Goal: Information Seeking & Learning: Find specific fact

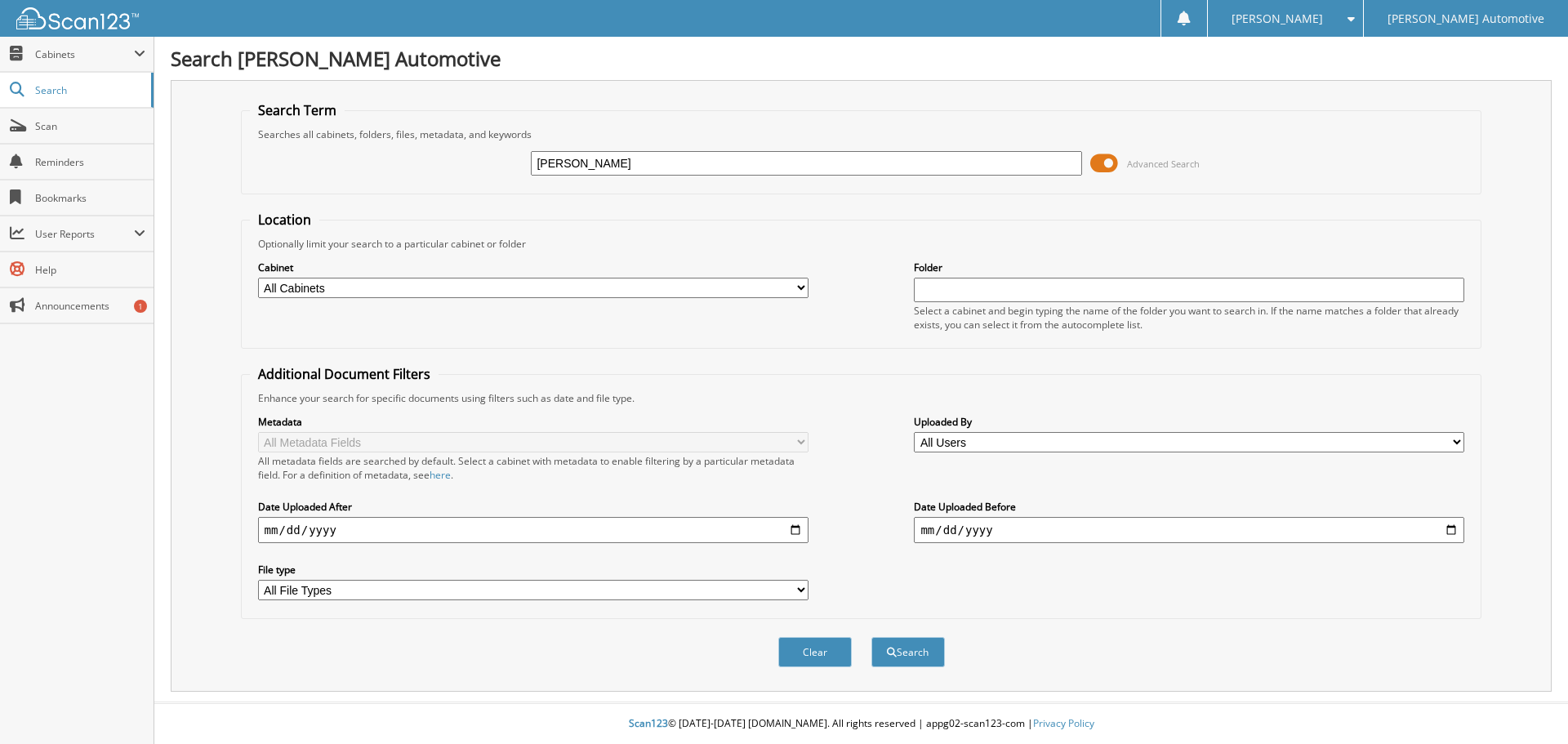
type input "[PERSON_NAME]"
click at [871, 637] on button "Search" at bounding box center [908, 652] width 74 height 30
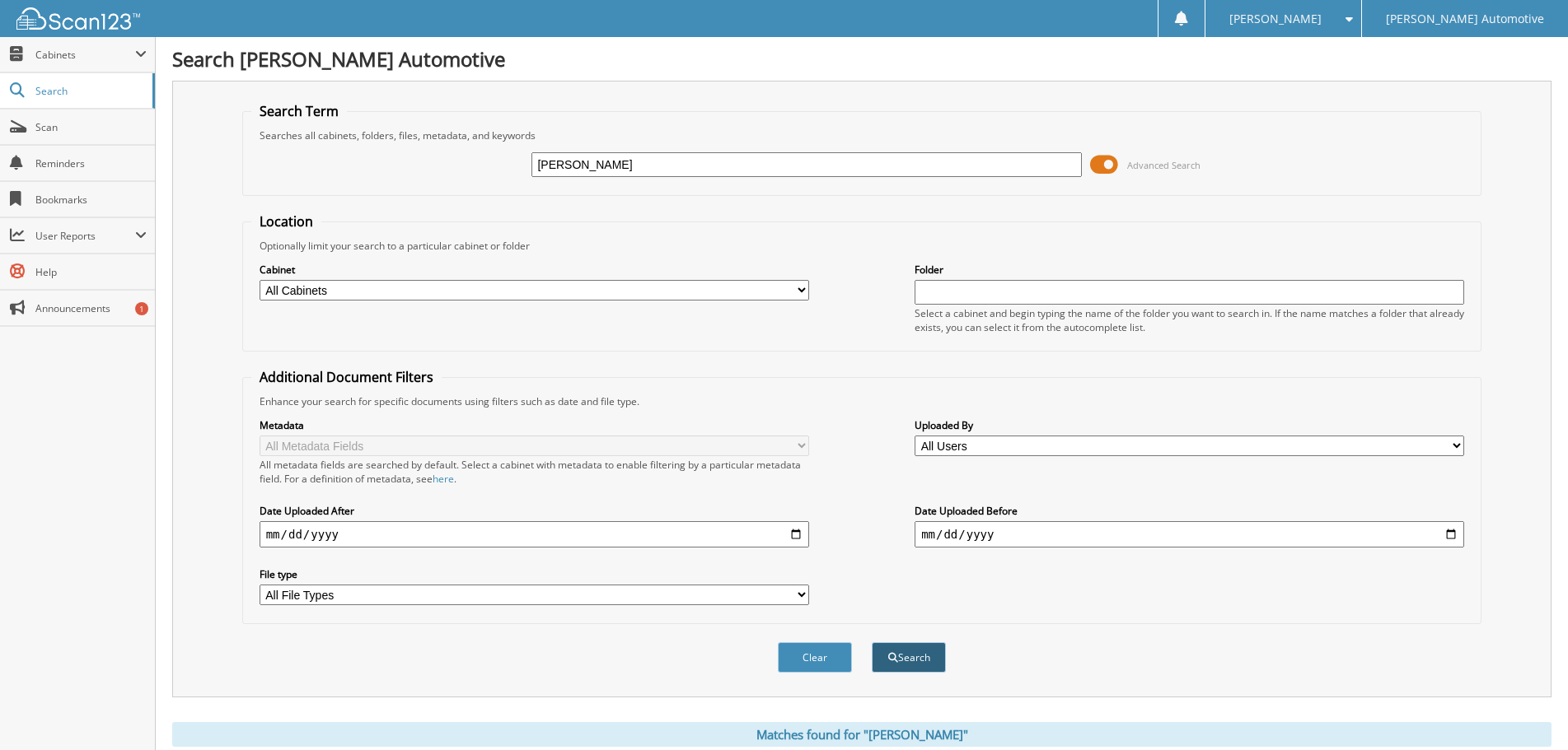
click at [915, 662] on button "Search" at bounding box center [909, 658] width 75 height 30
drag, startPoint x: 626, startPoint y: 166, endPoint x: 513, endPoint y: 161, distance: 113.1
click at [513, 161] on div "patrick turner Advanced Search" at bounding box center [862, 165] width 1222 height 44
type input "902457b"
click at [872, 643] on button "Search" at bounding box center [909, 658] width 75 height 30
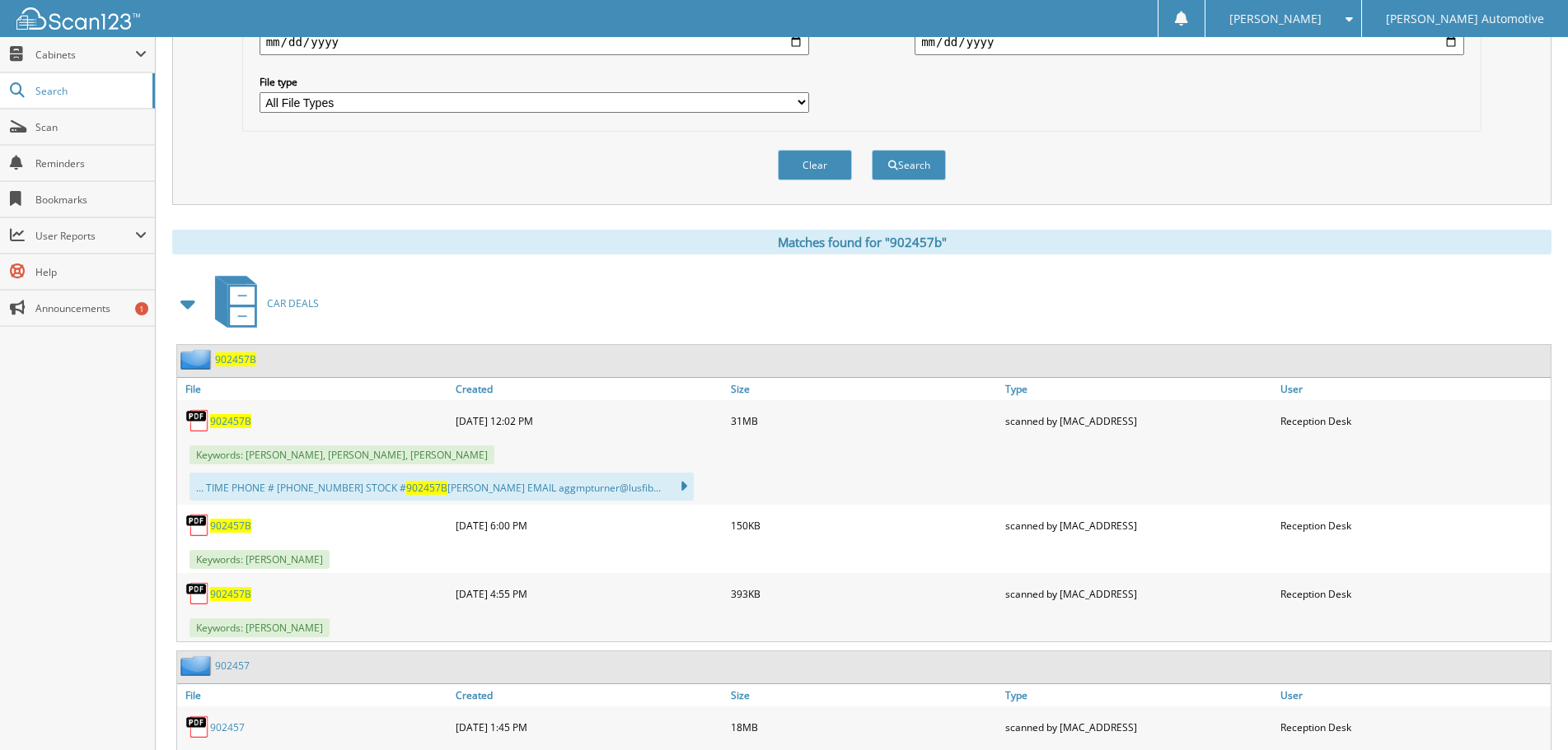
scroll to position [494, 0]
click at [232, 419] on span "902457B" at bounding box center [231, 420] width 41 height 14
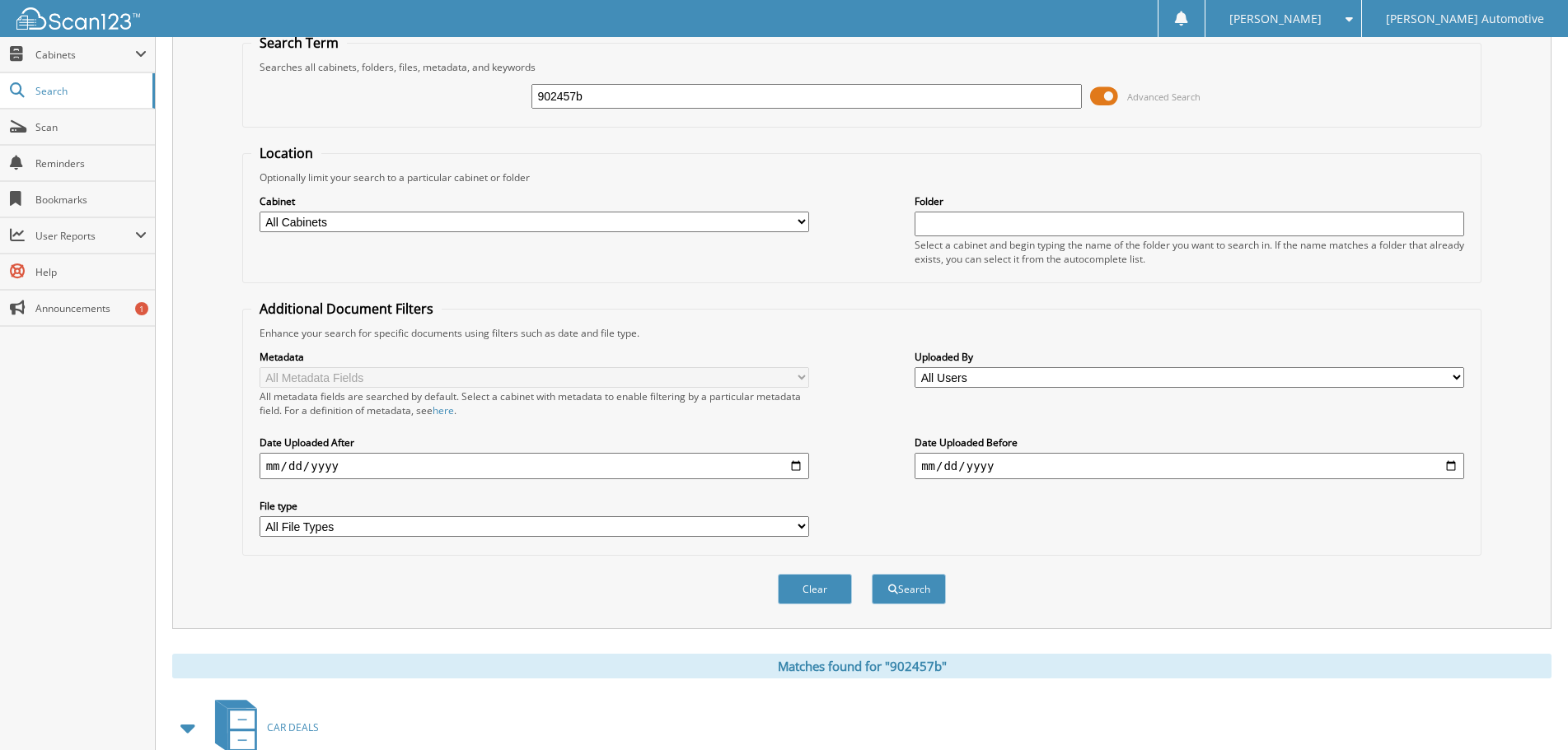
scroll to position [0, 0]
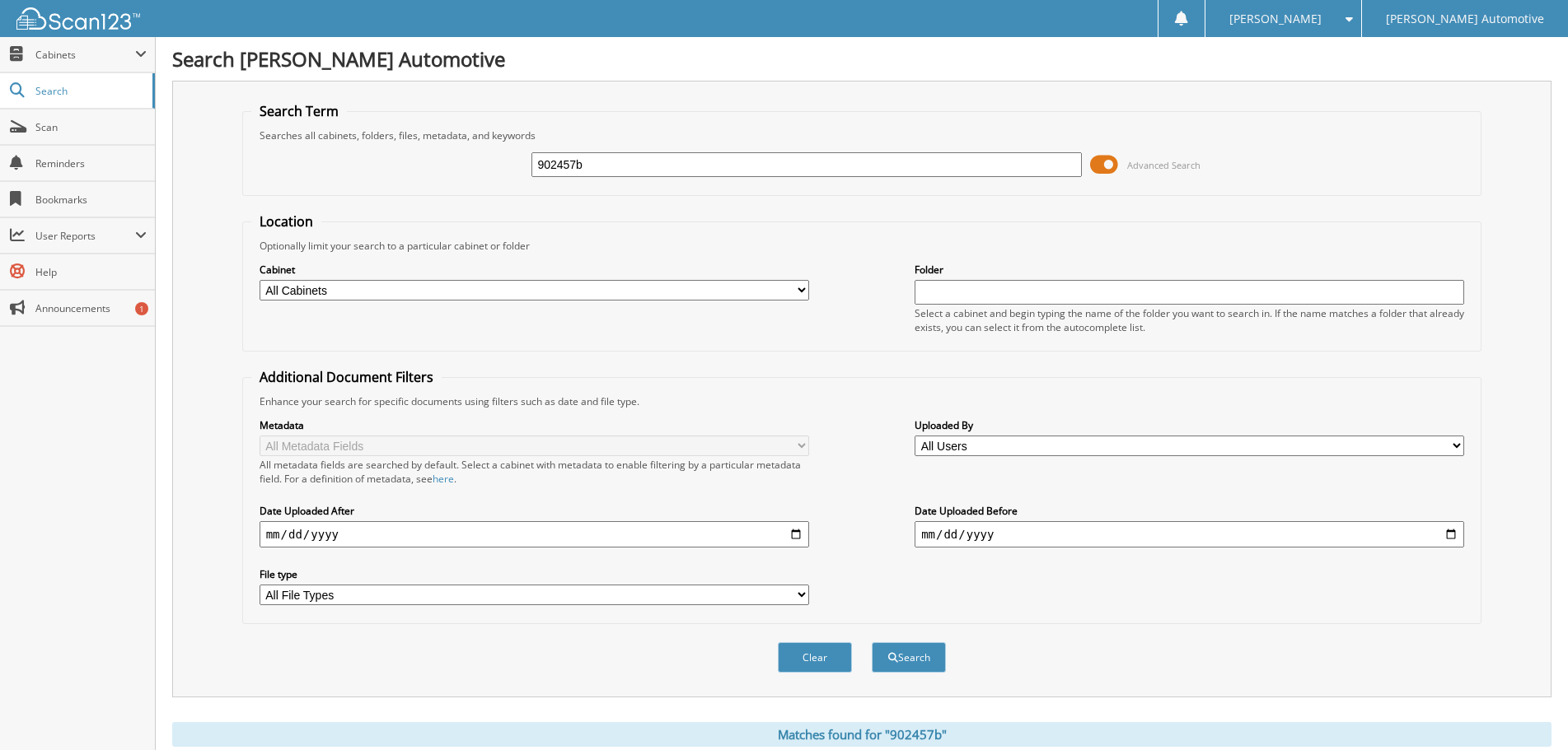
drag, startPoint x: 623, startPoint y: 164, endPoint x: 460, endPoint y: 162, distance: 163.0
click at [498, 162] on div "902457b Advanced Search" at bounding box center [862, 165] width 1222 height 44
type input "600835"
click at [872, 643] on button "Search" at bounding box center [909, 658] width 75 height 30
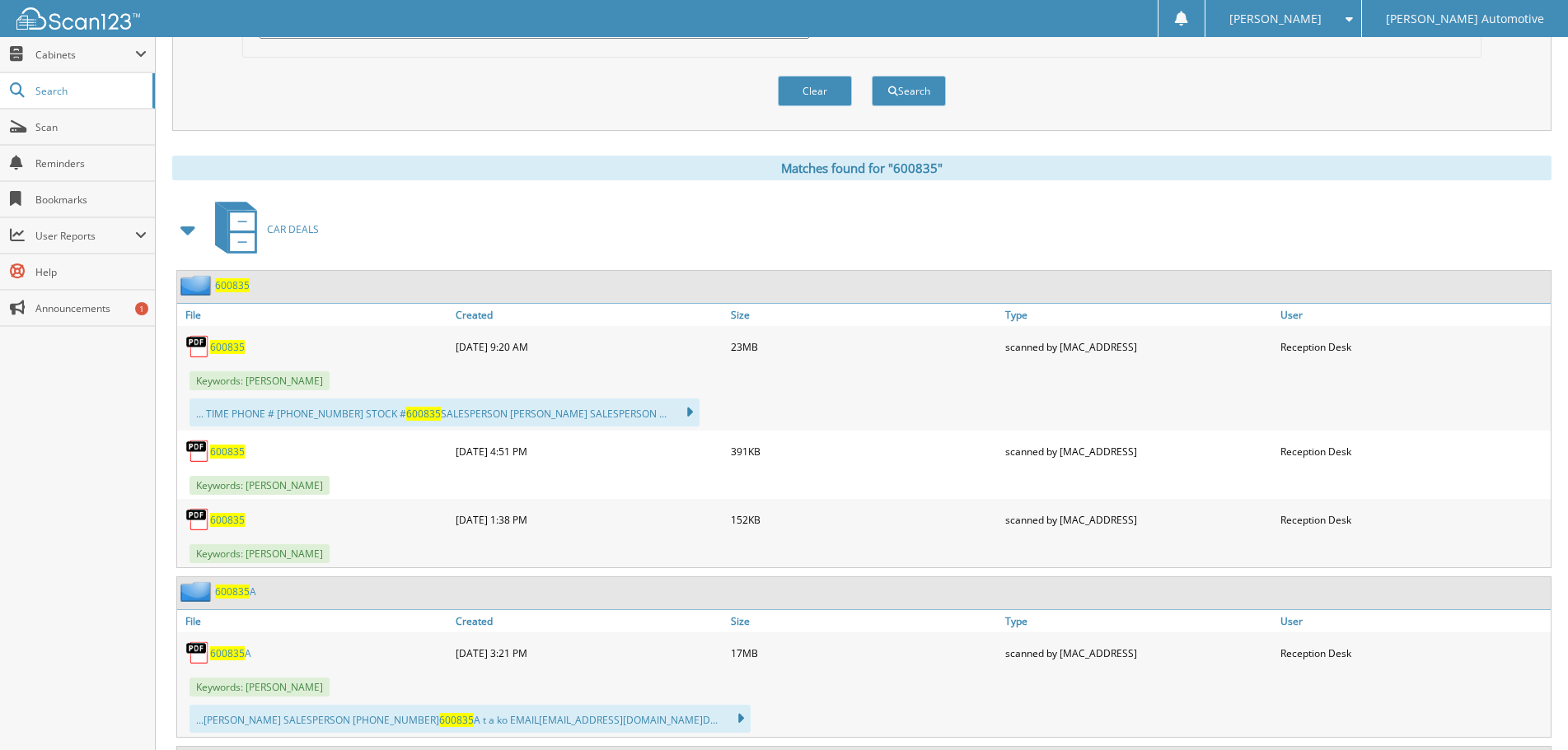
scroll to position [659, 0]
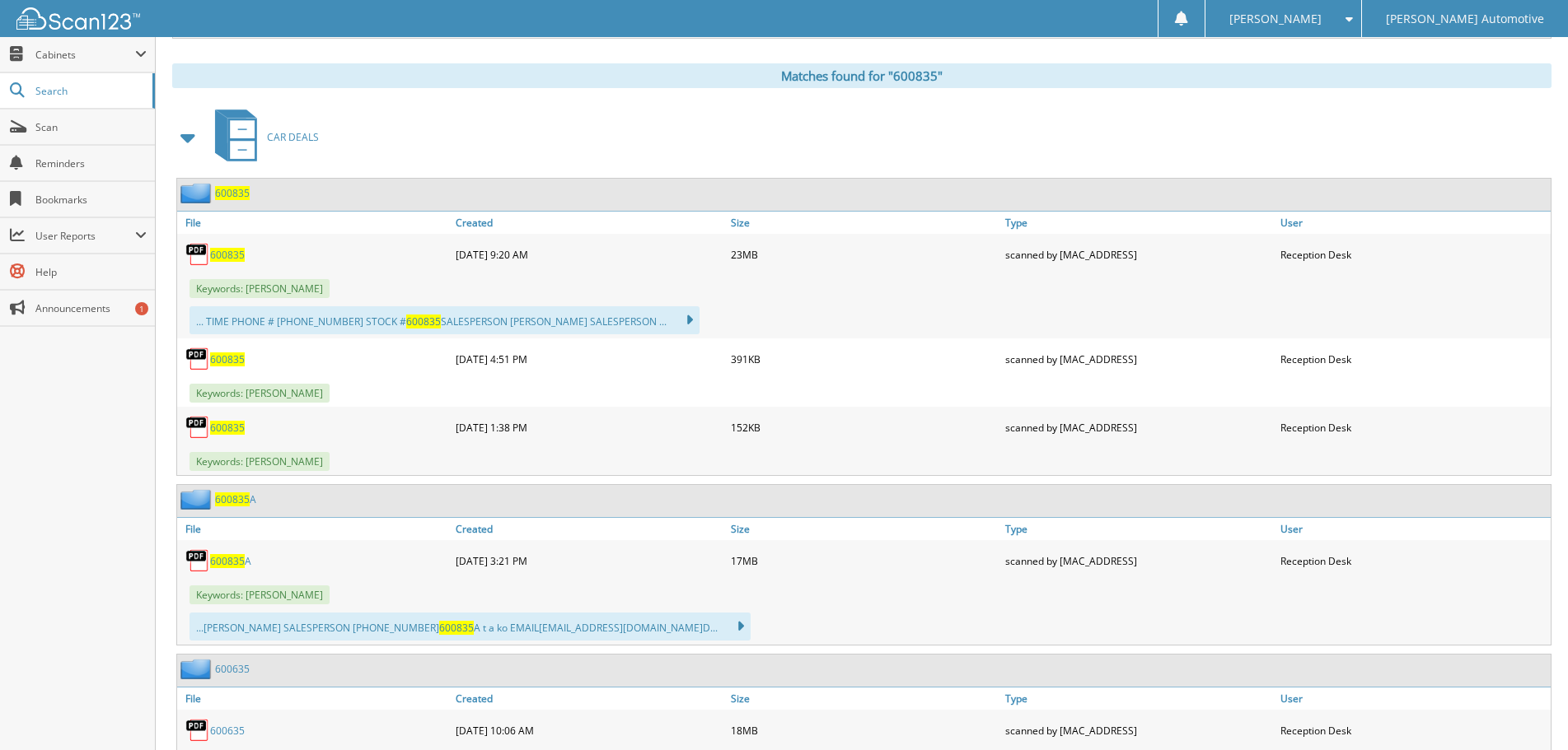
click at [233, 254] on span "600835" at bounding box center [227, 255] width 35 height 14
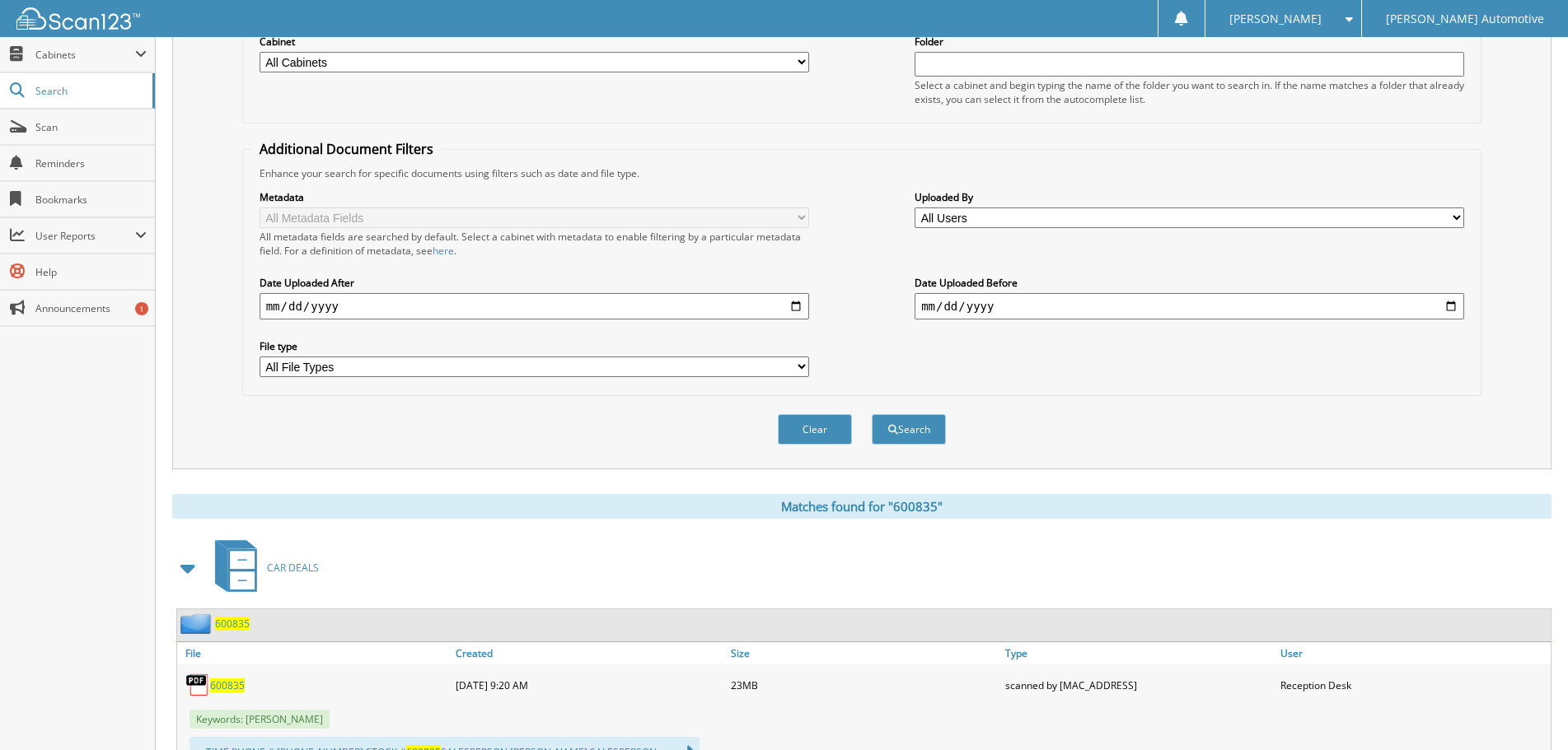
scroll to position [0, 0]
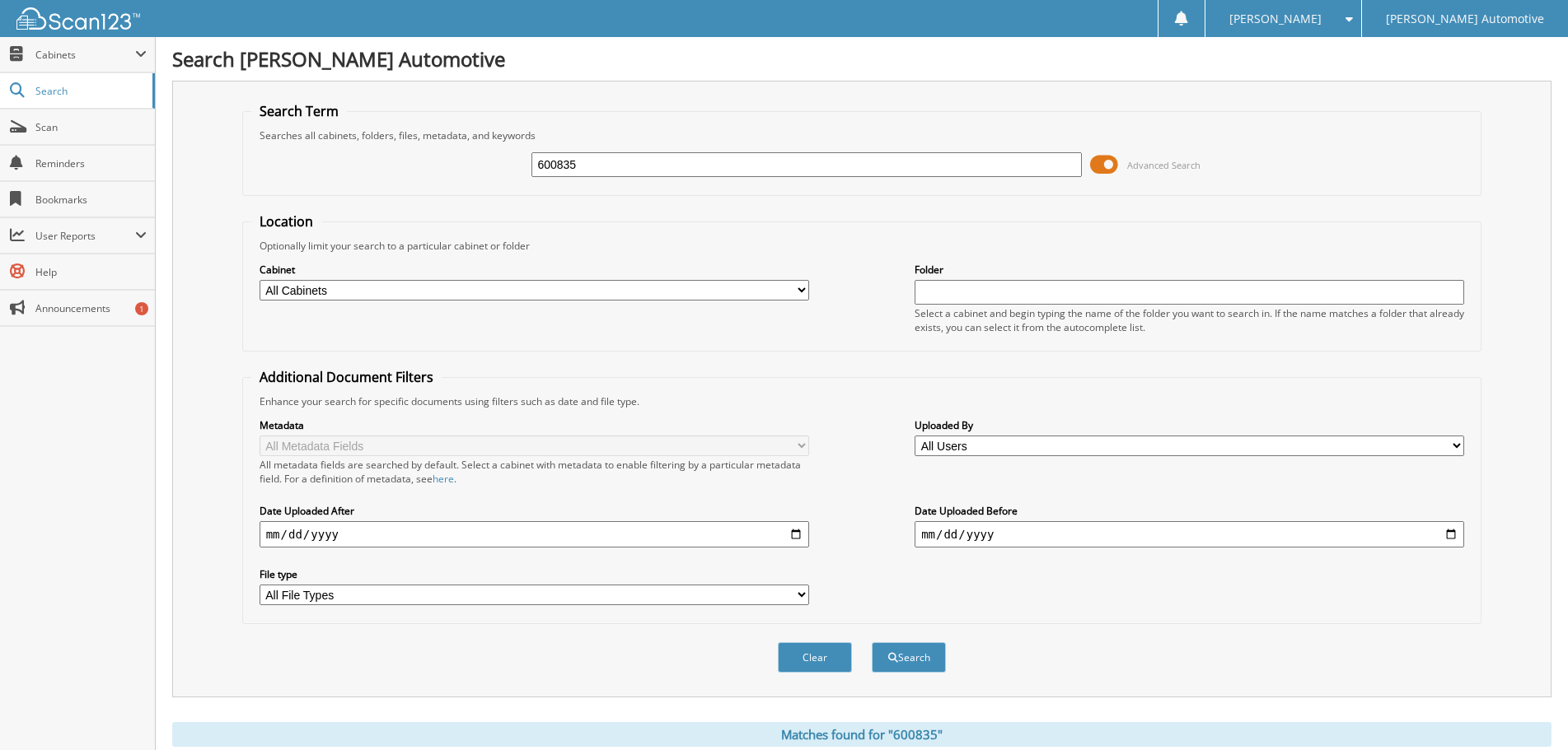
drag, startPoint x: 605, startPoint y: 170, endPoint x: 476, endPoint y: 165, distance: 129.1
click at [476, 165] on div "600835 Advanced Search" at bounding box center [862, 165] width 1222 height 44
type input "101202b"
click at [872, 643] on button "Search" at bounding box center [909, 658] width 75 height 30
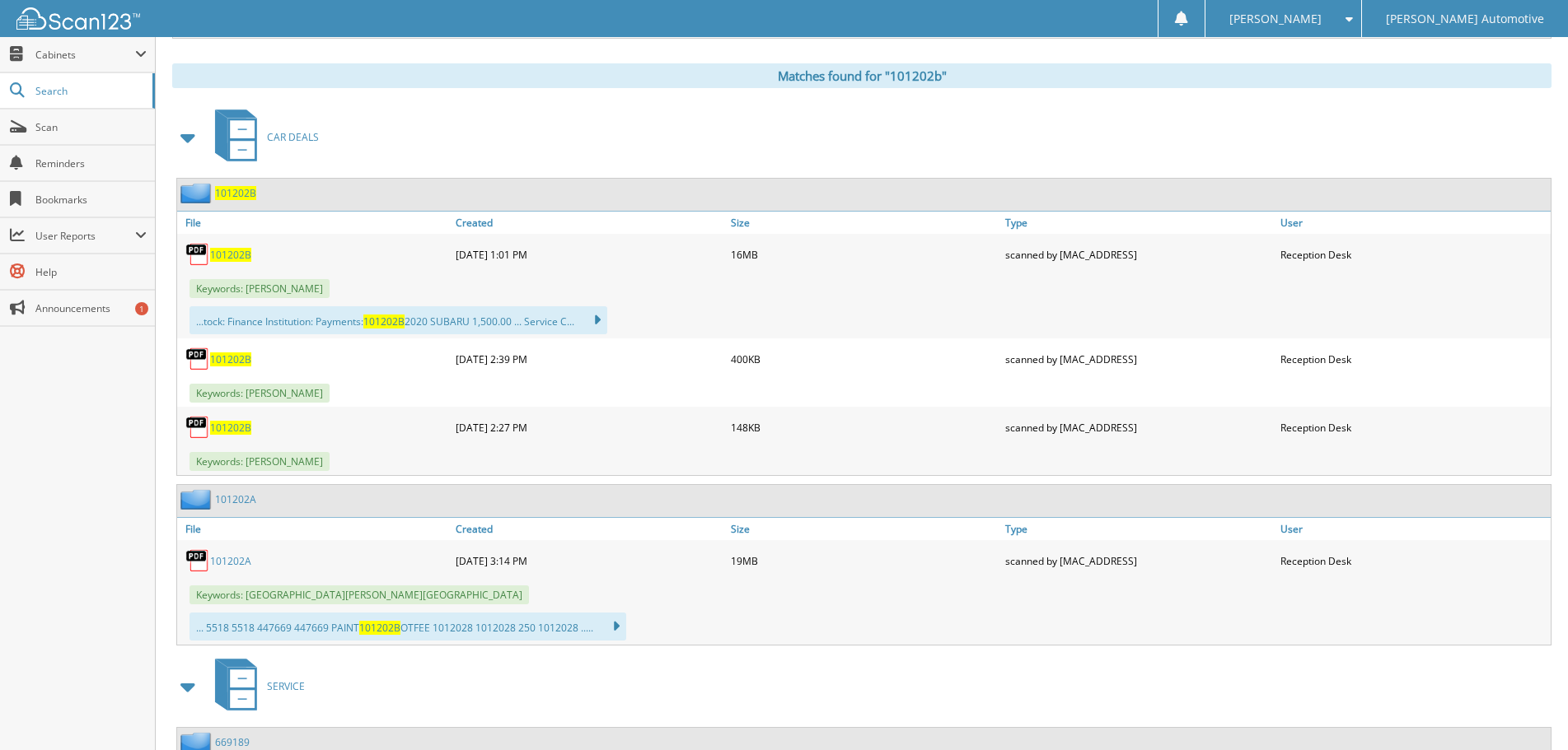
click at [234, 256] on span "101202B" at bounding box center [231, 255] width 41 height 14
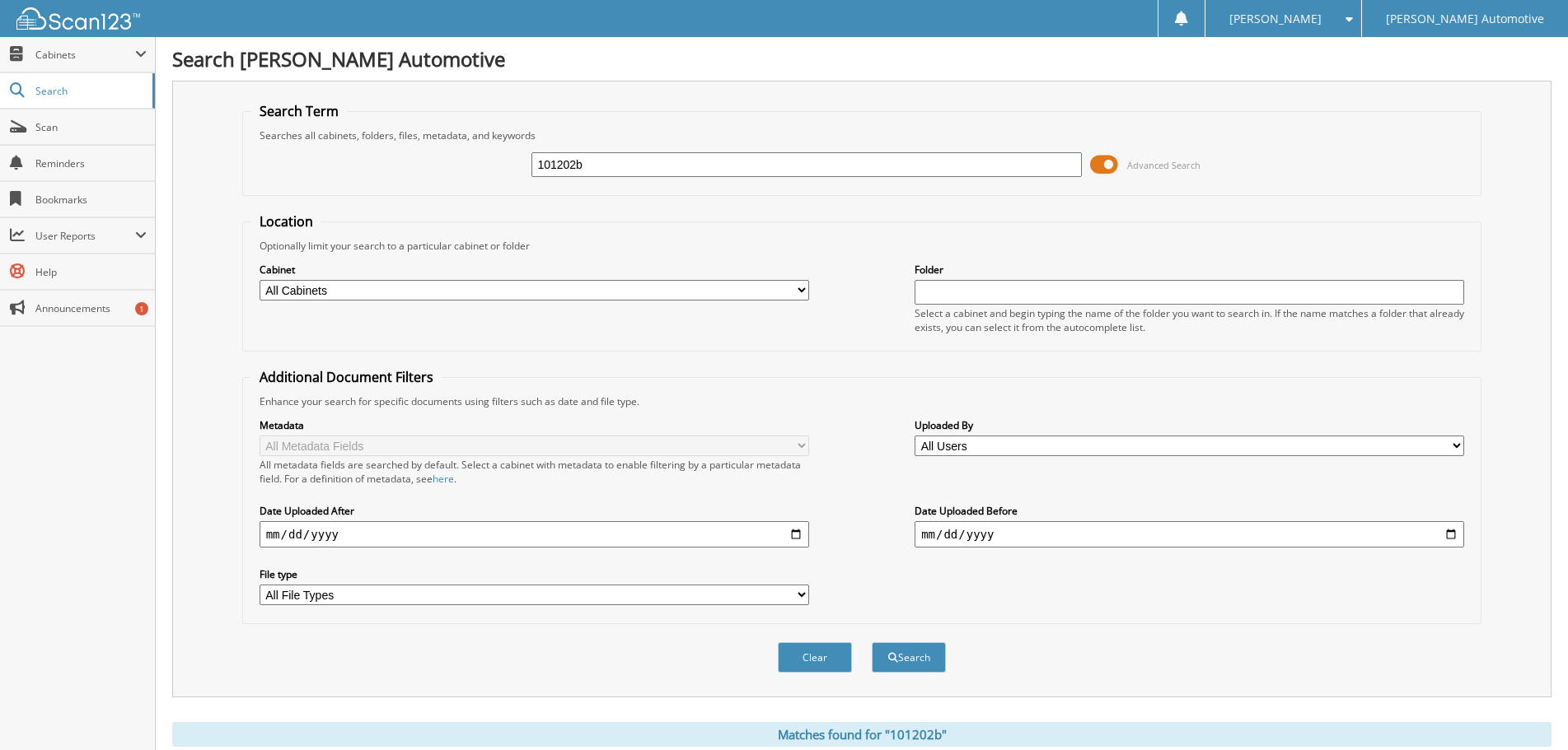
drag, startPoint x: 592, startPoint y: 162, endPoint x: 477, endPoint y: 163, distance: 115.0
click at [479, 163] on div "101202b Advanced Search" at bounding box center [862, 165] width 1222 height 44
type input "903250a"
click at [872, 643] on button "Search" at bounding box center [909, 658] width 75 height 30
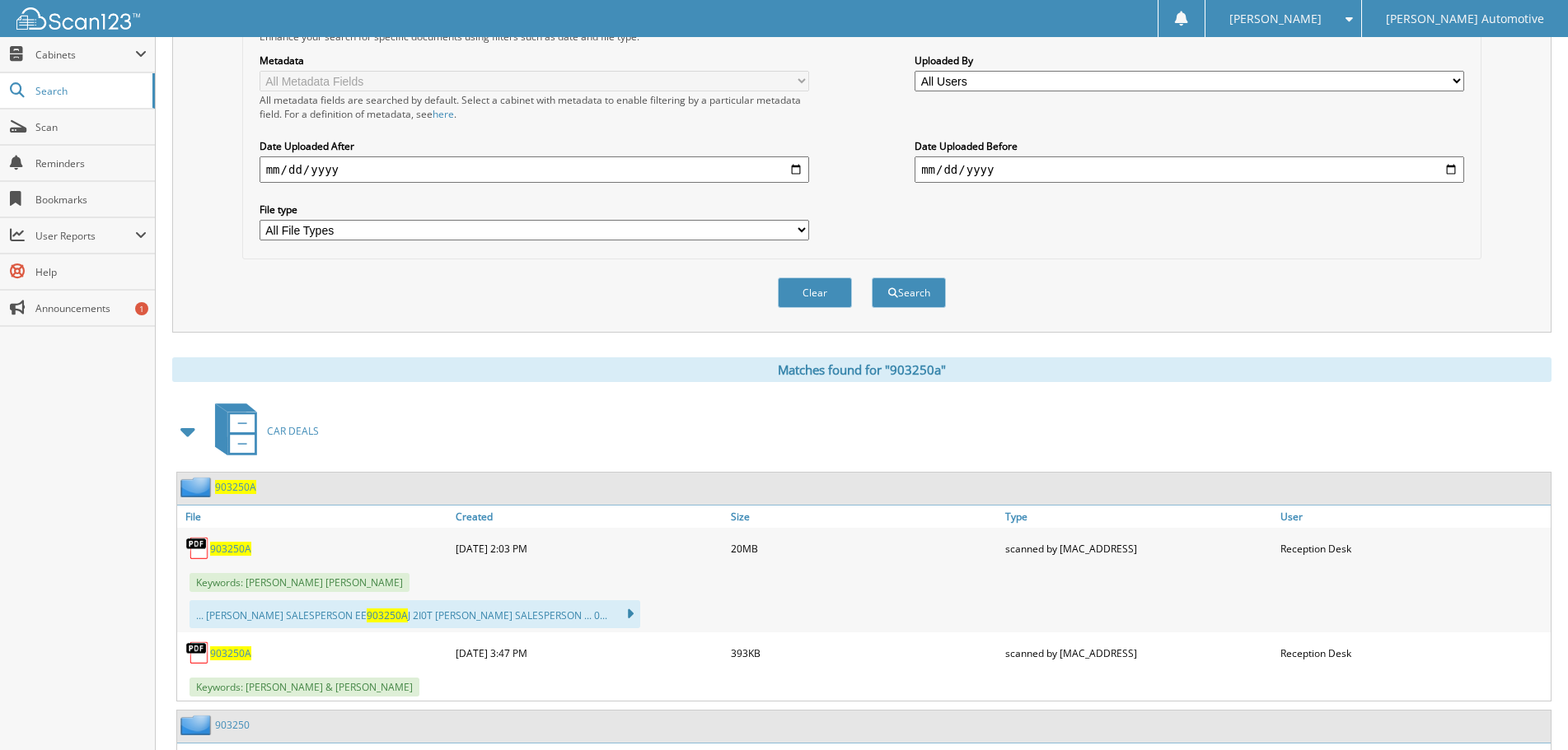
scroll to position [494, 0]
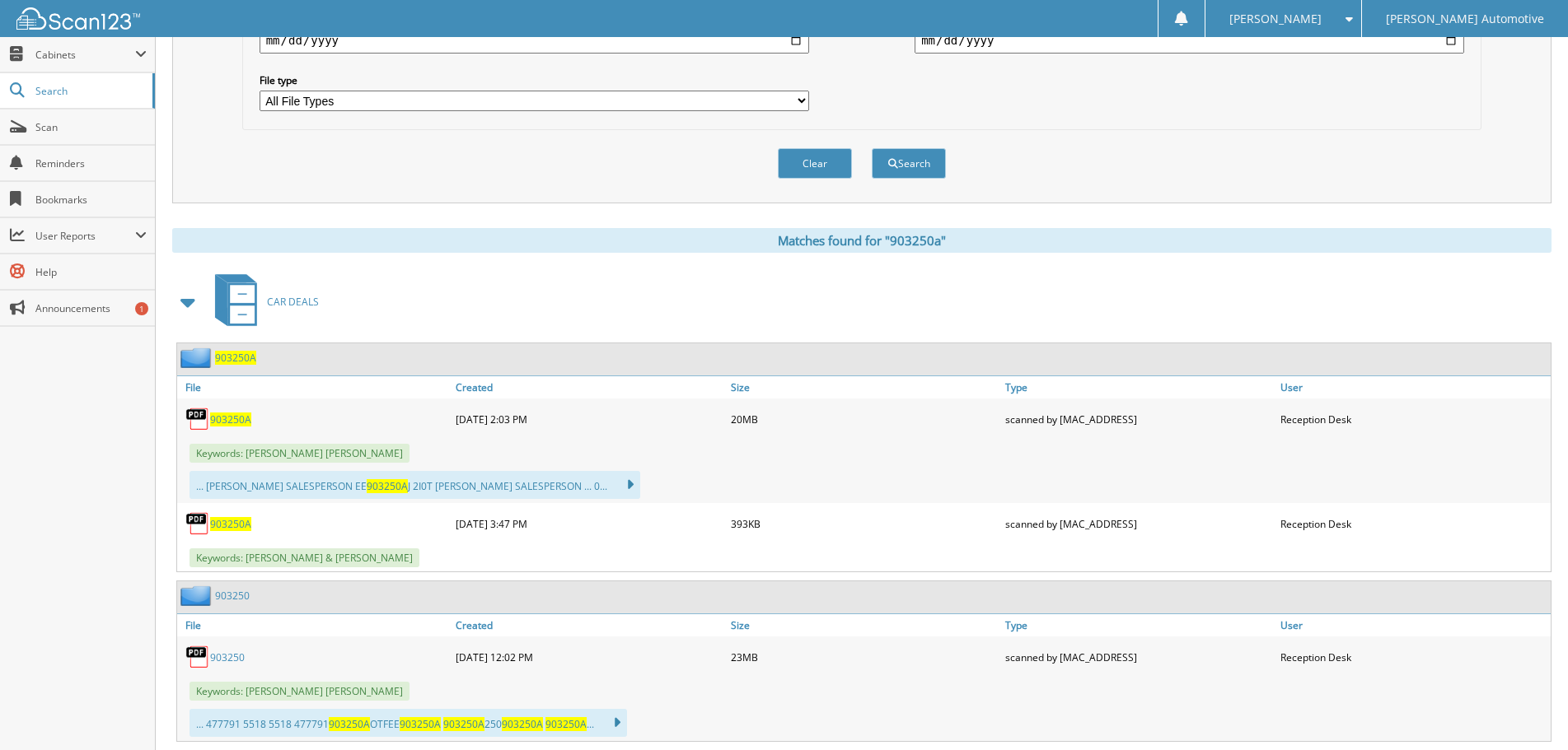
click at [234, 422] on span "903250A" at bounding box center [231, 420] width 41 height 14
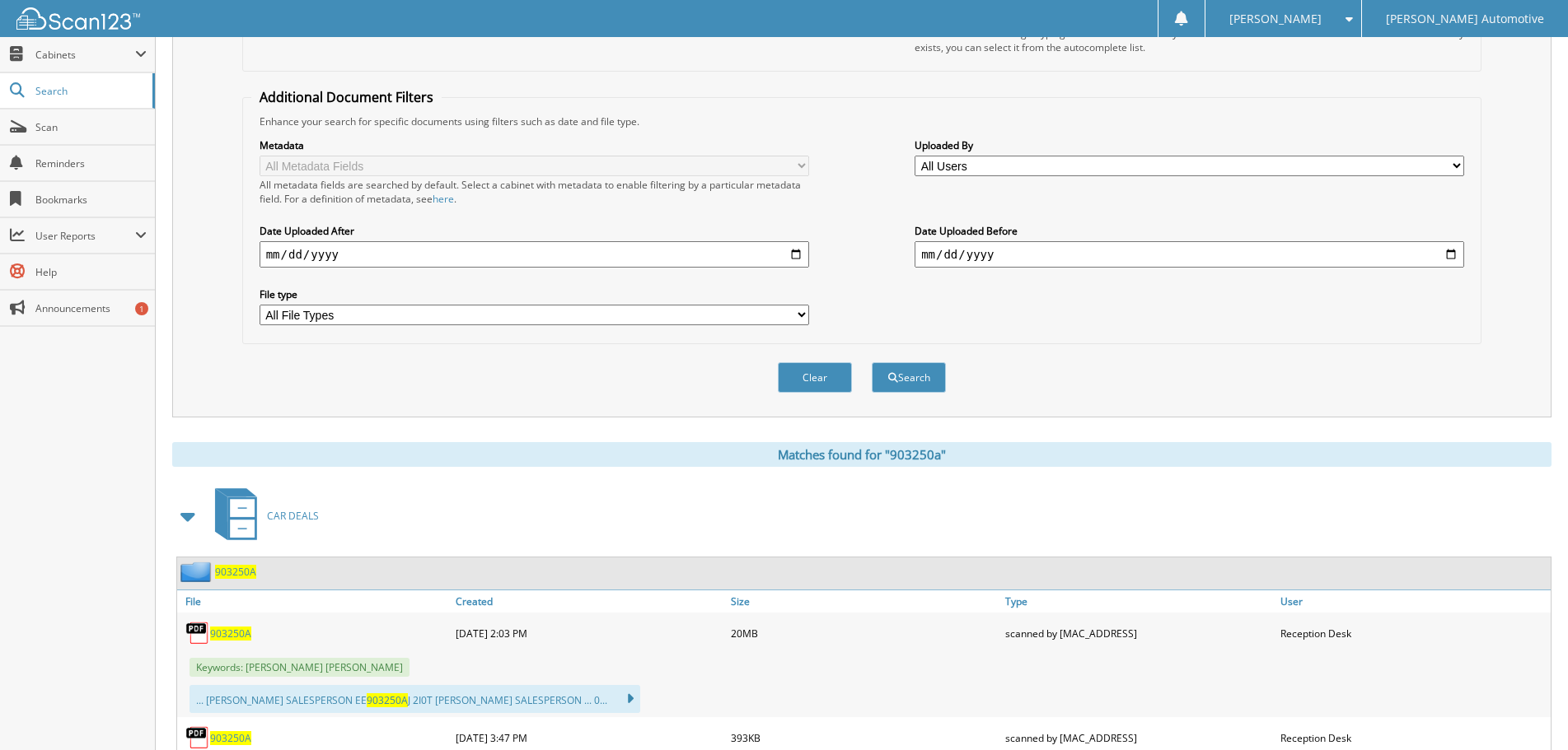
scroll to position [0, 0]
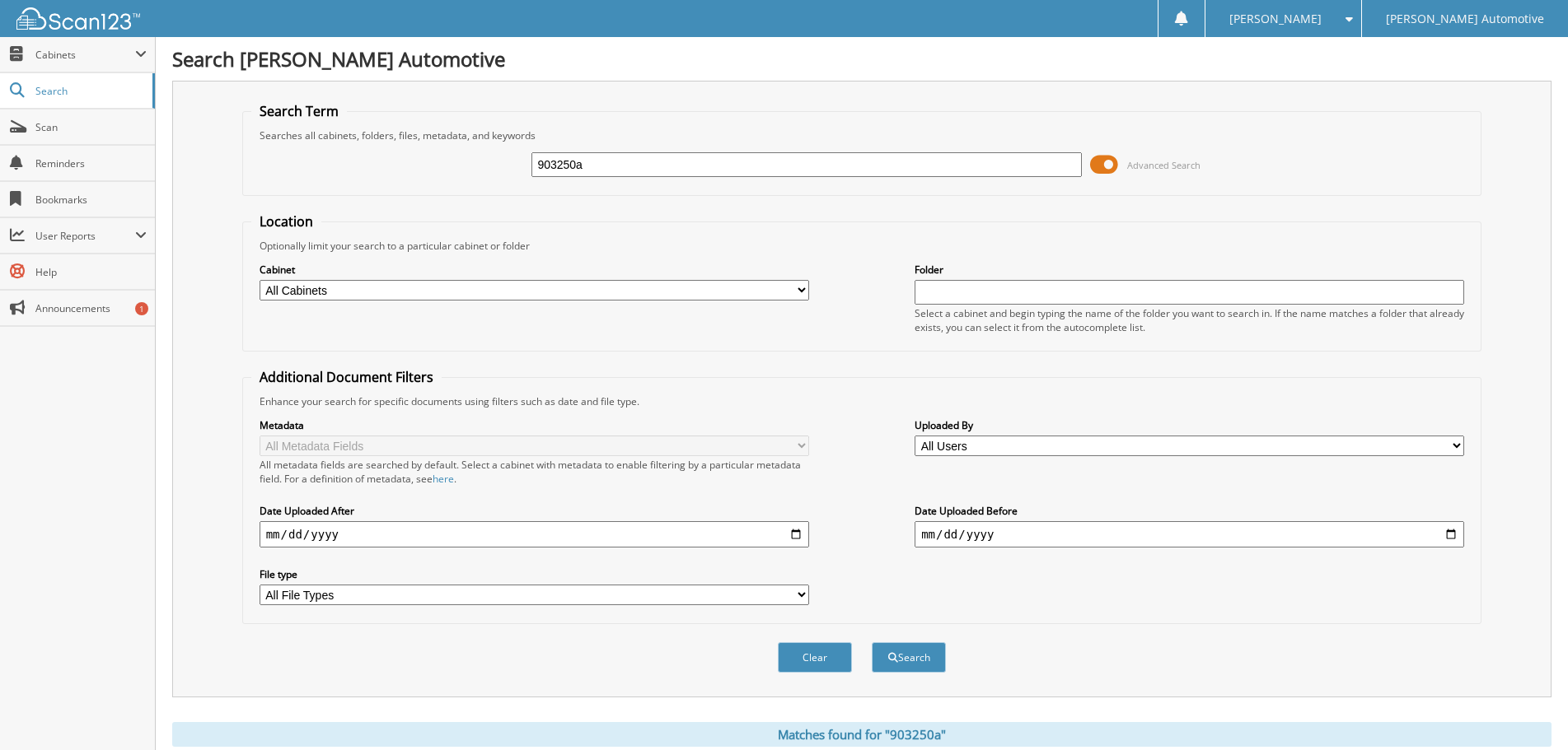
drag, startPoint x: 603, startPoint y: 163, endPoint x: 444, endPoint y: 164, distance: 159.0
click at [448, 166] on div "903250a Advanced Search" at bounding box center [862, 165] width 1222 height 44
type input "101266a"
click at [872, 643] on button "Search" at bounding box center [909, 658] width 75 height 30
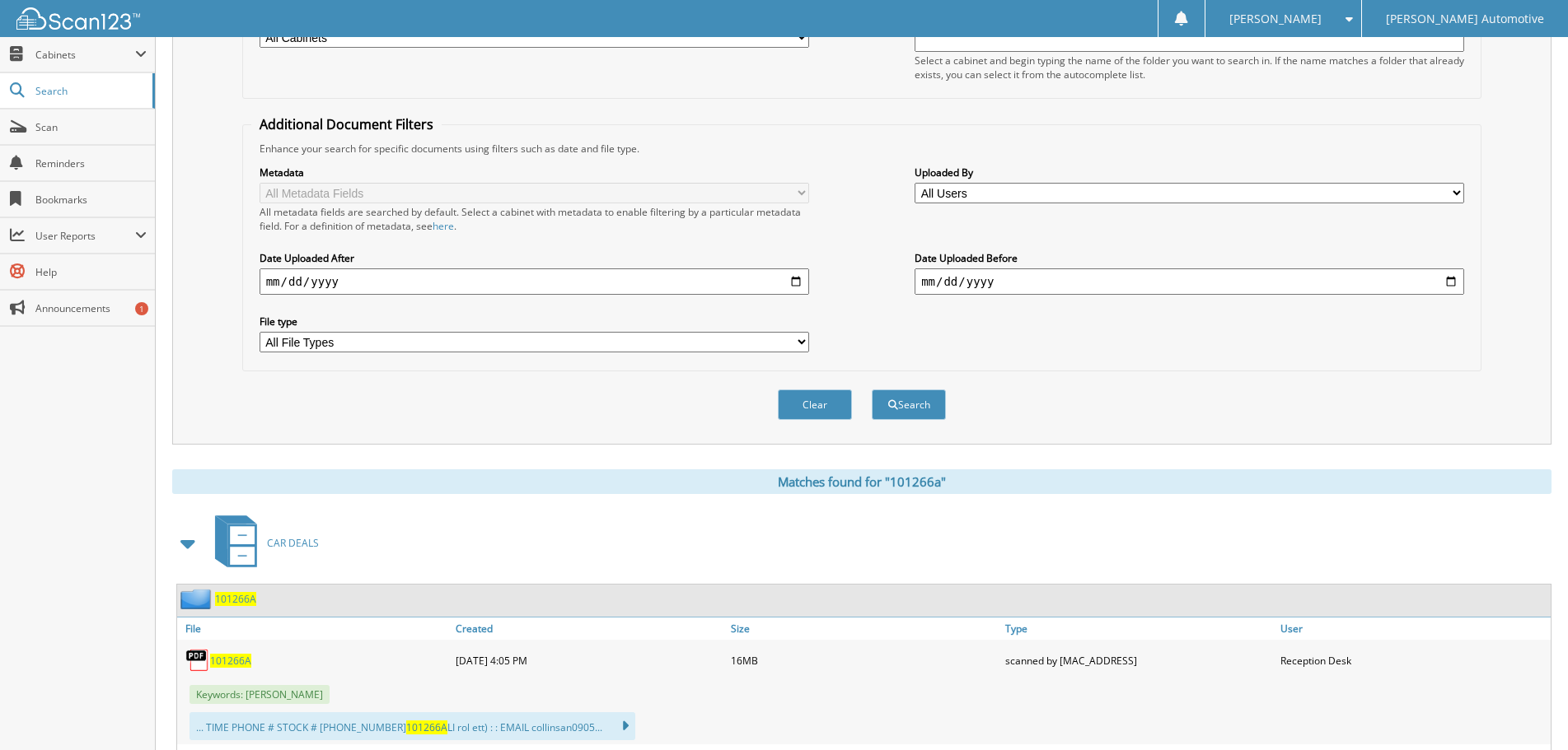
scroll to position [494, 0]
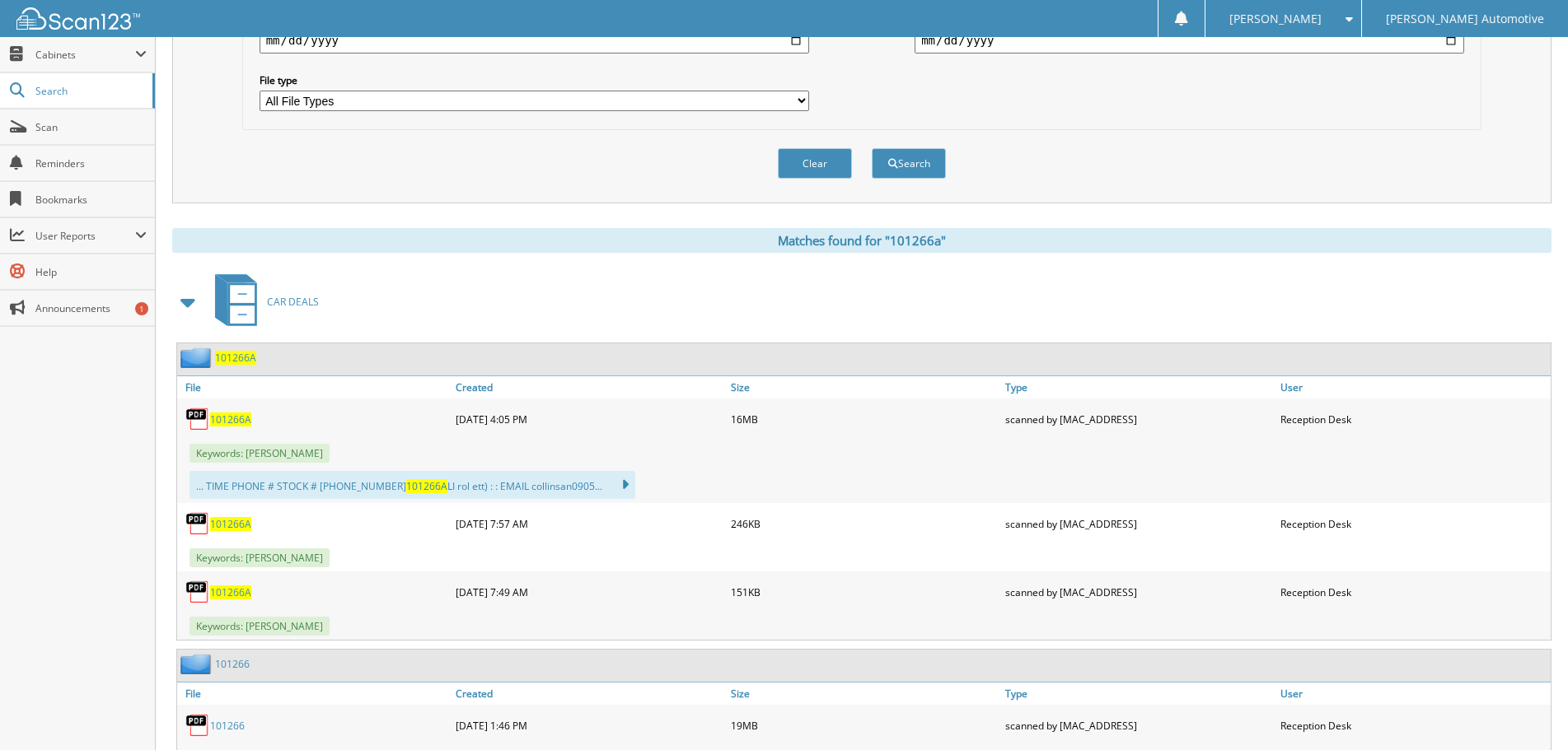
click at [234, 418] on span "101266A" at bounding box center [231, 420] width 41 height 14
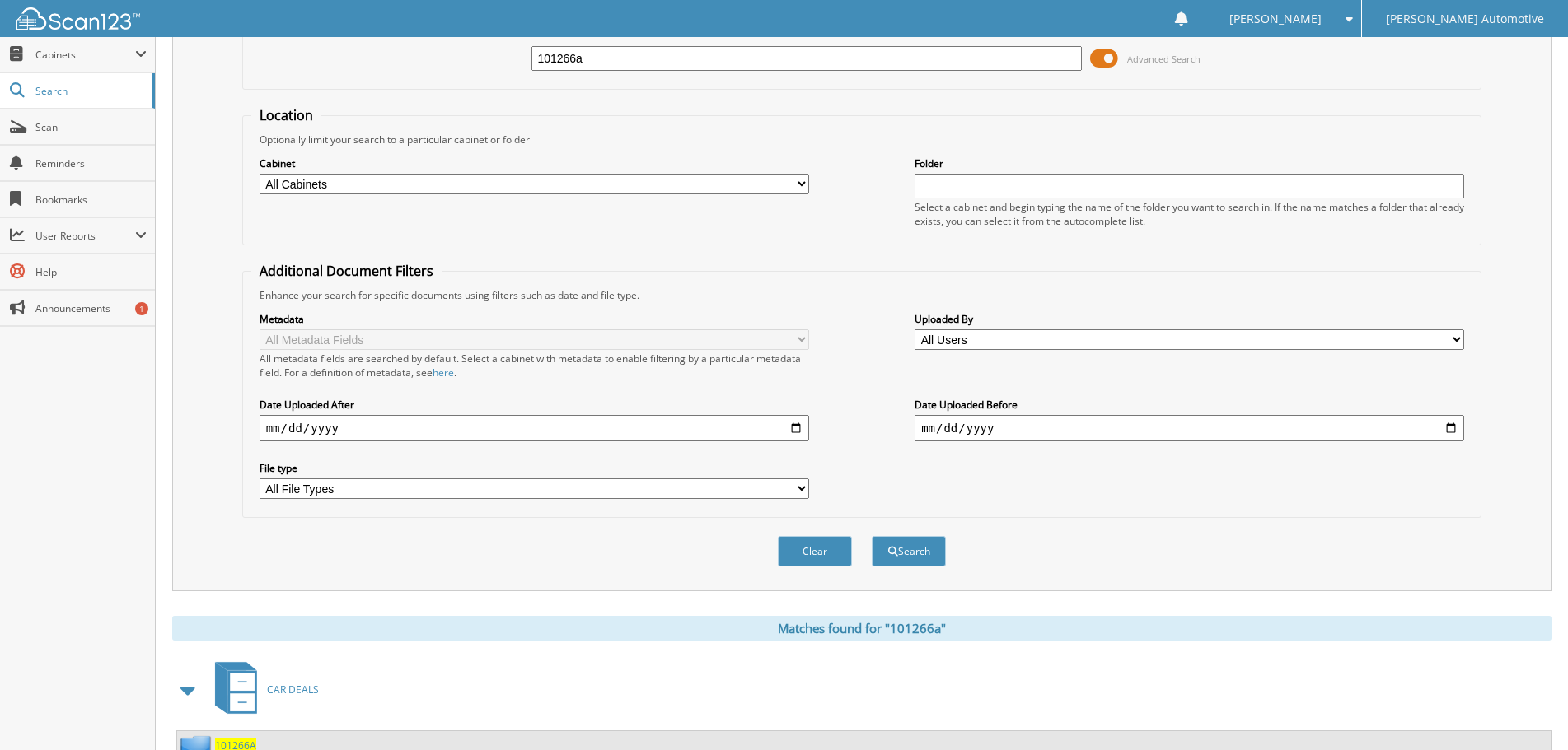
scroll to position [0, 0]
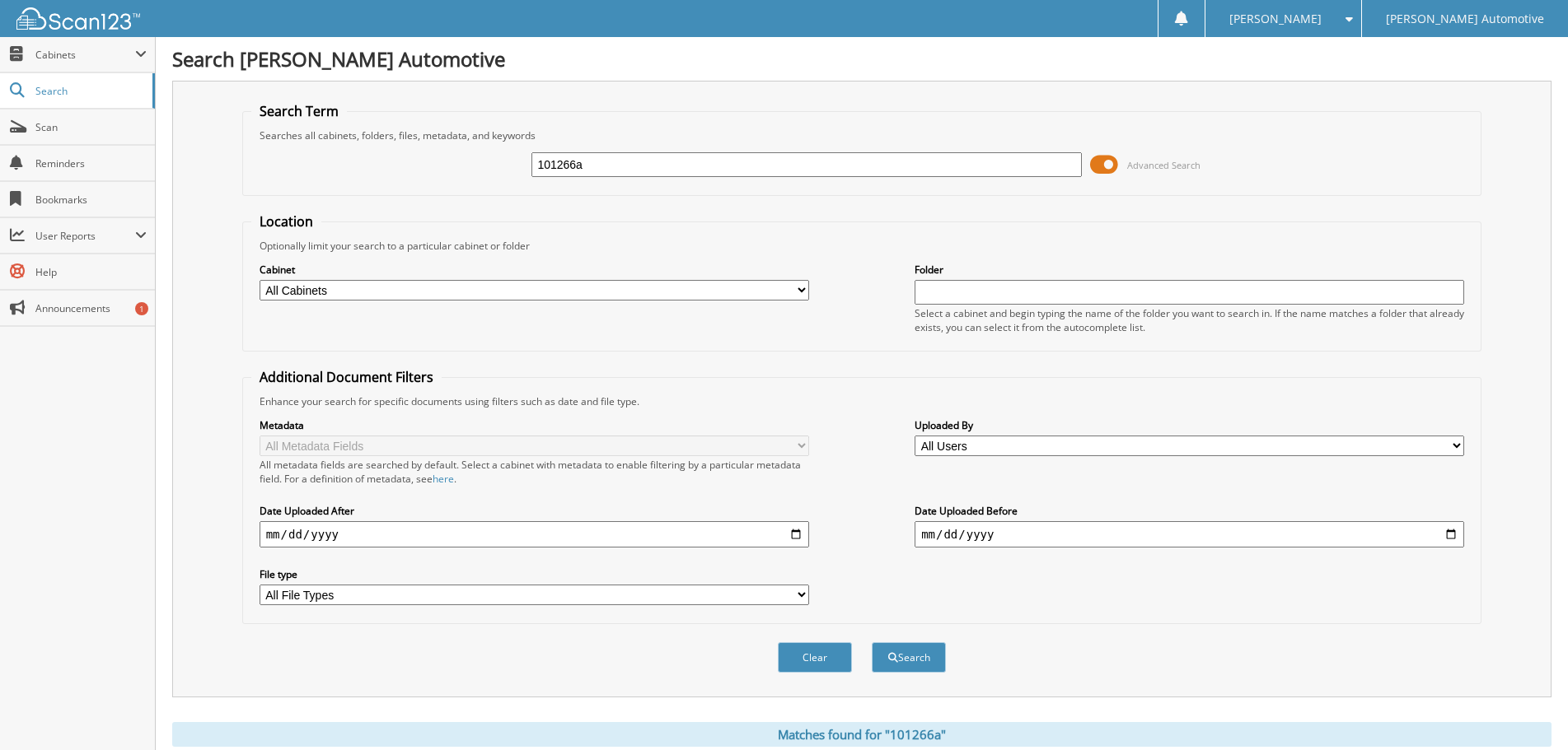
drag, startPoint x: 1271, startPoint y: 571, endPoint x: 1223, endPoint y: 306, distance: 269.3
drag, startPoint x: 675, startPoint y: 154, endPoint x: 412, endPoint y: 124, distance: 264.7
click at [422, 123] on fieldset "Search Term Searches all cabinets, folders, files, metadata, and keywords 10126…" at bounding box center [862, 149] width 1240 height 94
type input "gv256b"
click at [872, 643] on button "Search" at bounding box center [909, 658] width 75 height 30
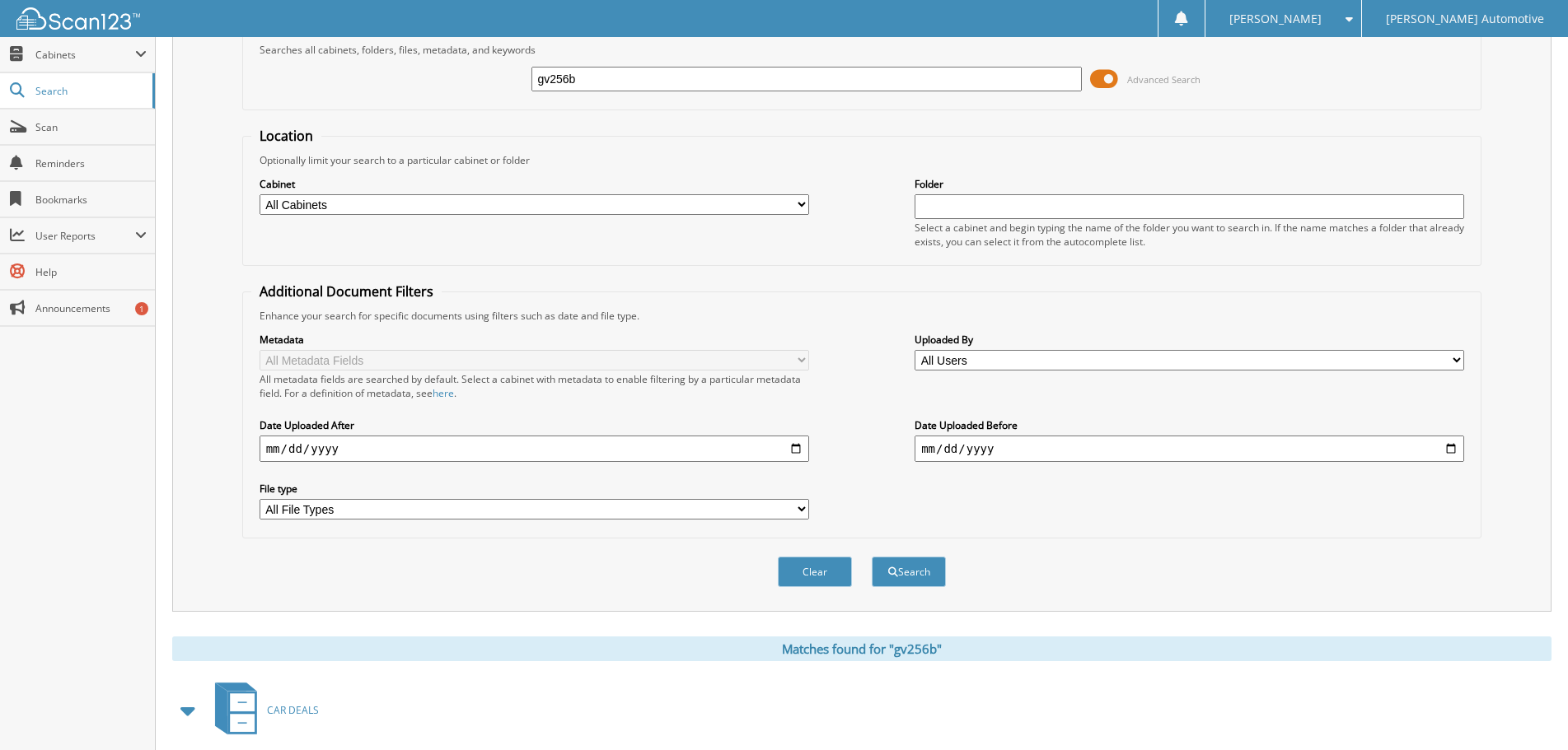
scroll to position [329, 0]
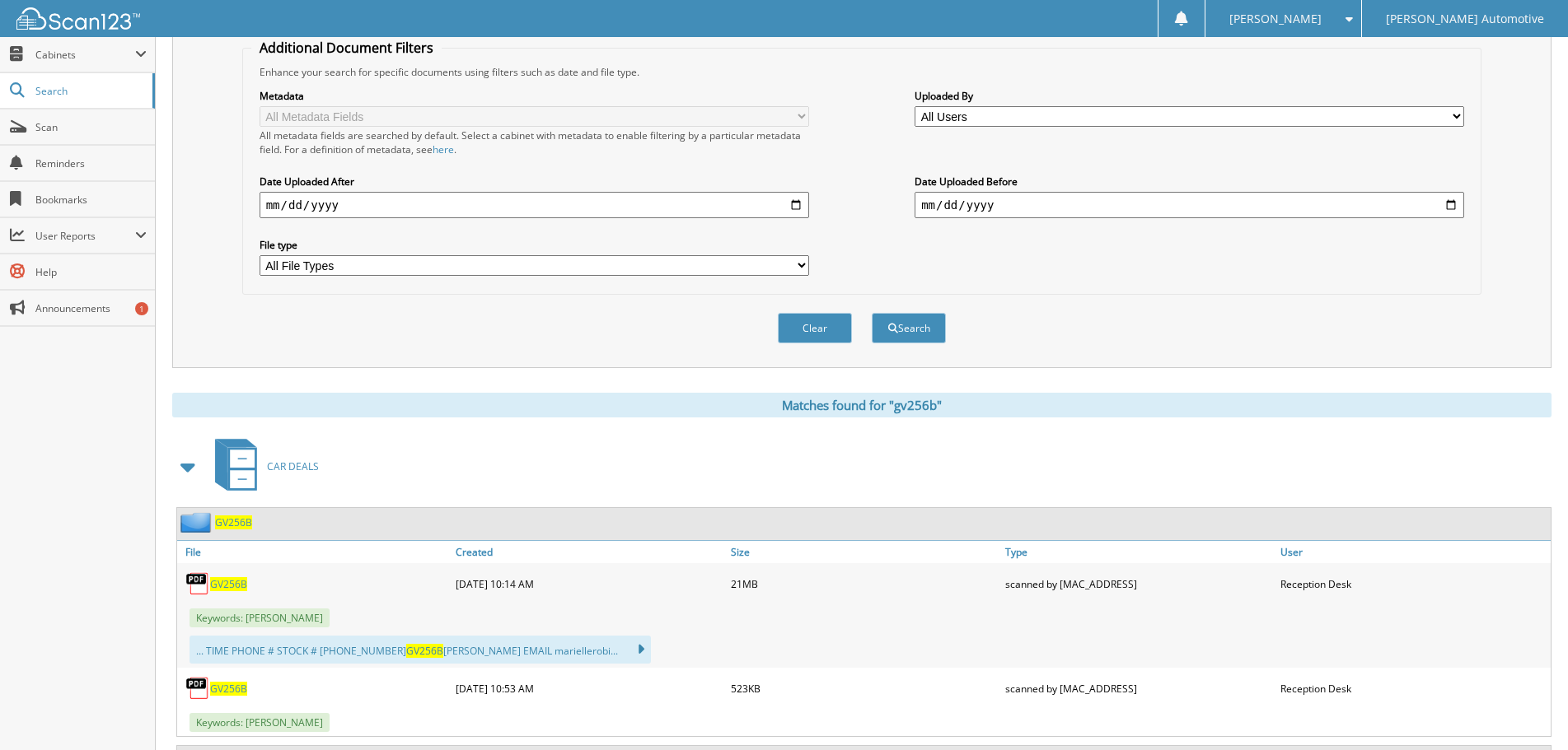
click at [236, 587] on span "GV256B" at bounding box center [229, 585] width 37 height 14
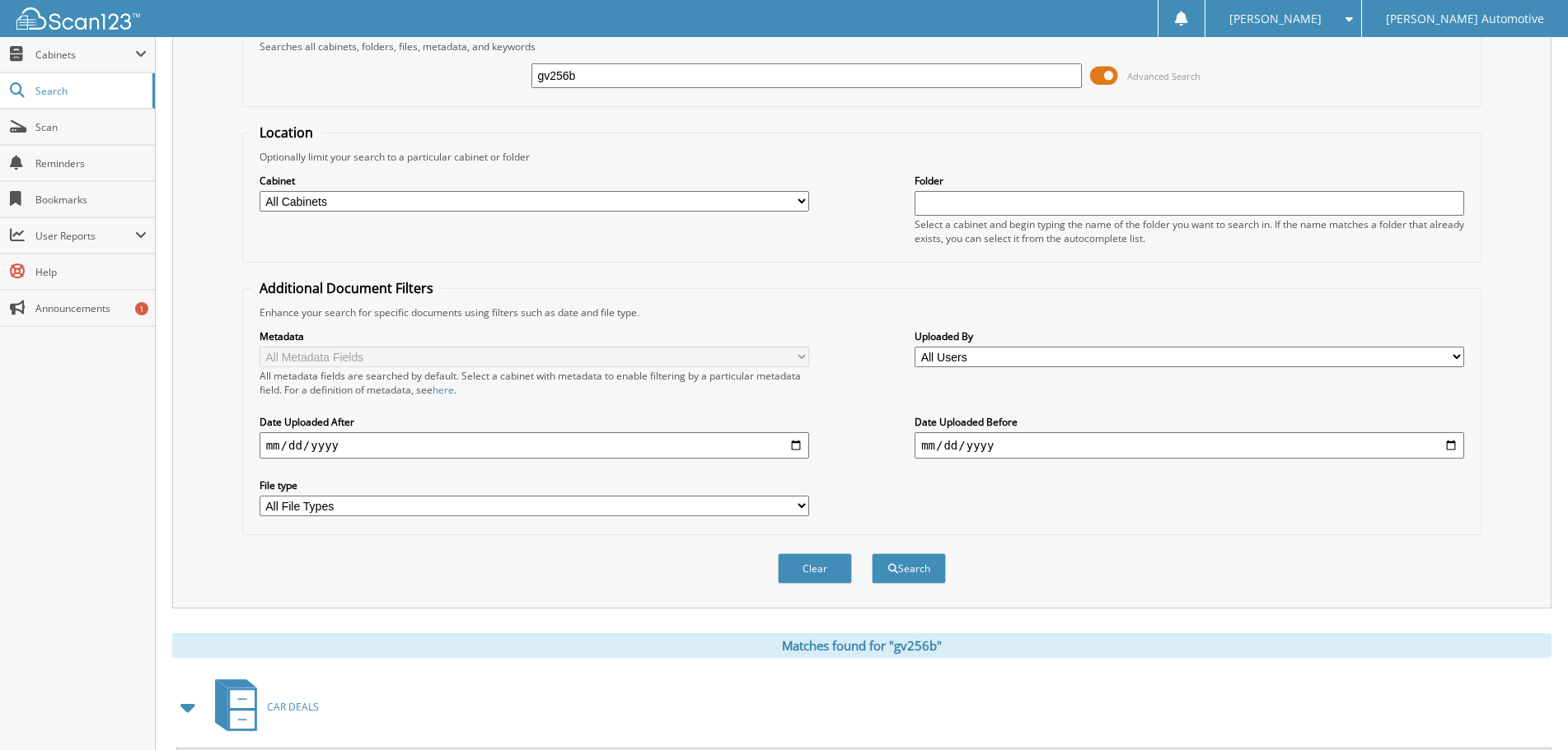
scroll to position [0, 0]
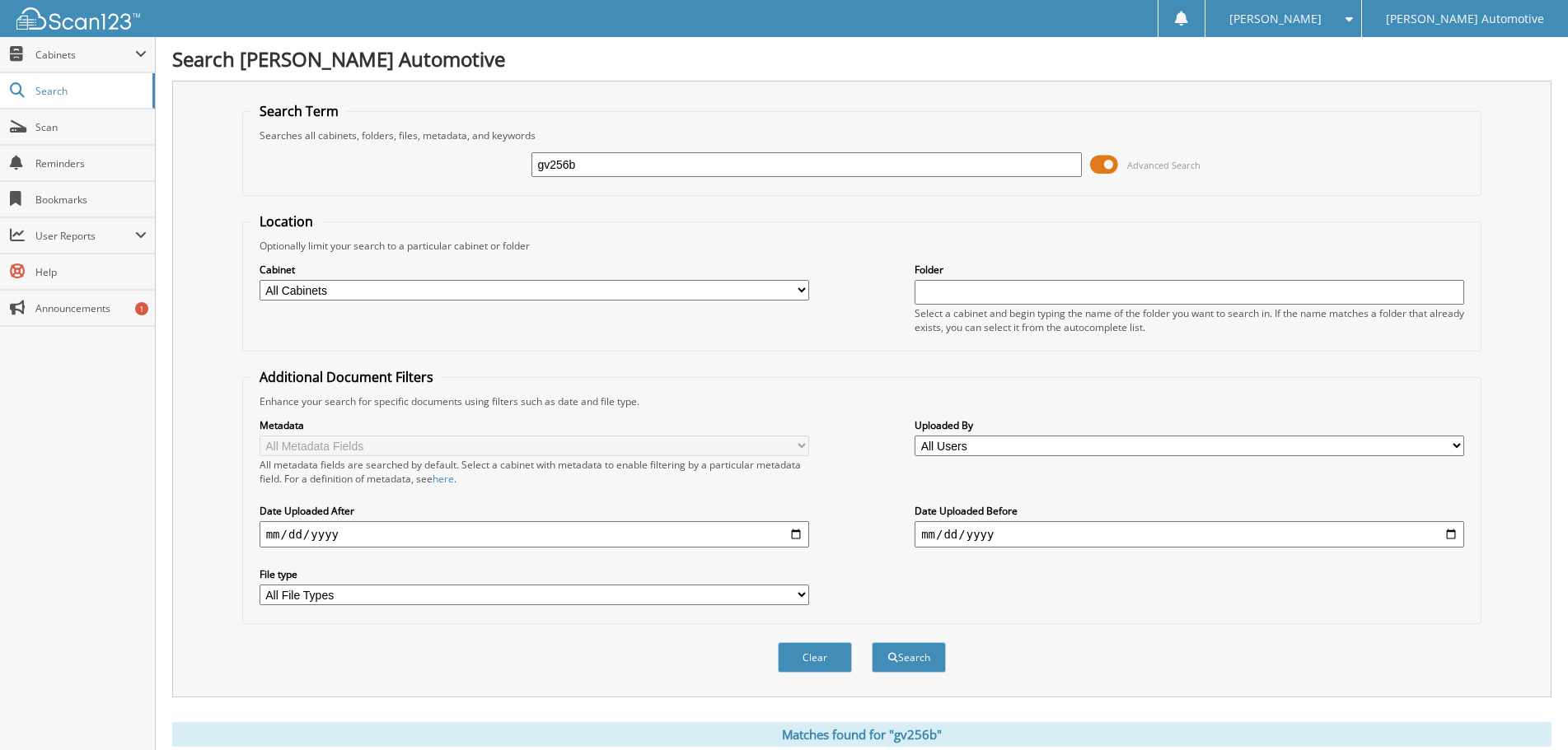
drag, startPoint x: 615, startPoint y: 165, endPoint x: 399, endPoint y: 130, distance: 218.8
click at [399, 130] on fieldset "Search Term Searches all cabinets, folders, files, metadata, and keywords gv256…" at bounding box center [862, 149] width 1240 height 94
type input "101358a"
click at [872, 643] on button "Search" at bounding box center [909, 658] width 75 height 30
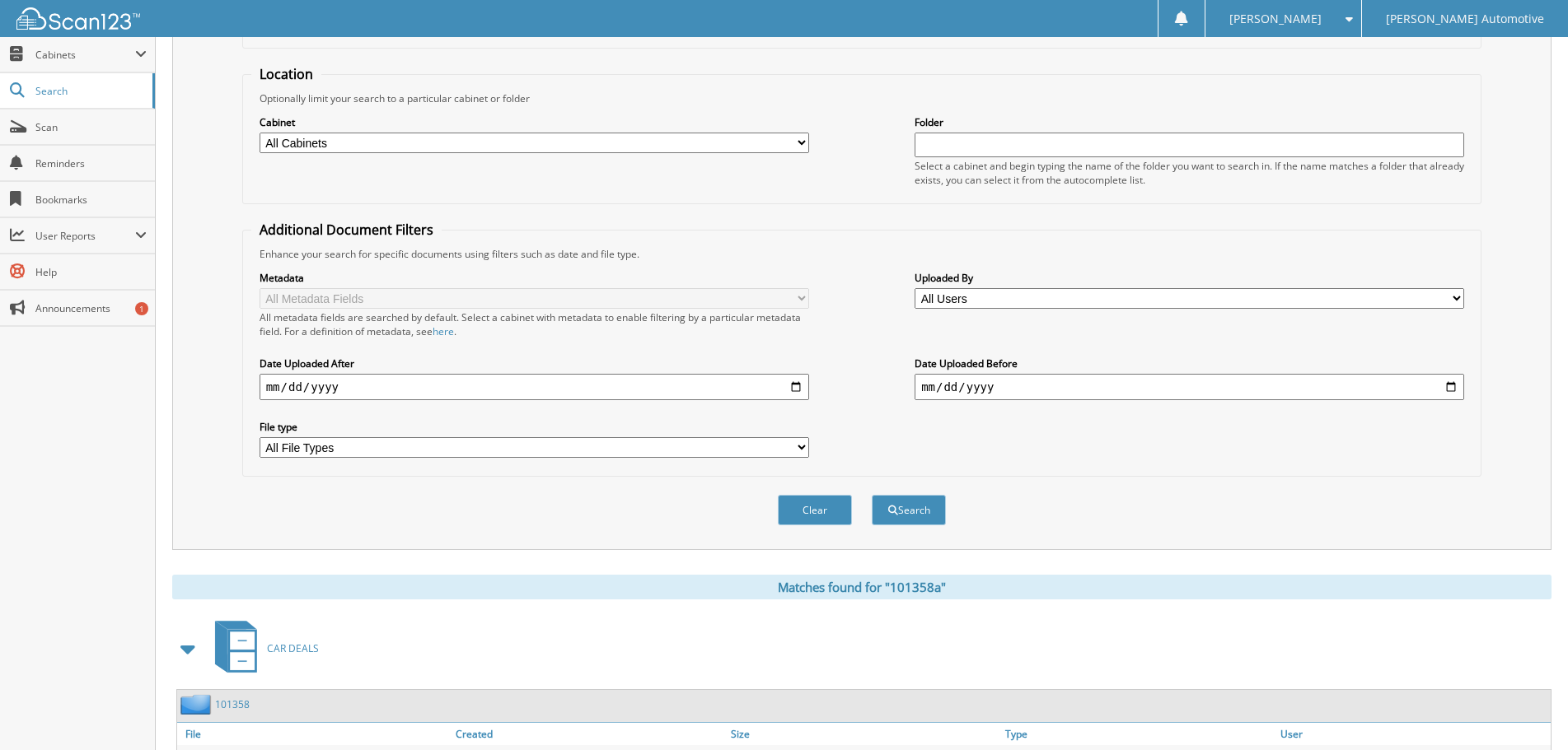
scroll to position [329, 0]
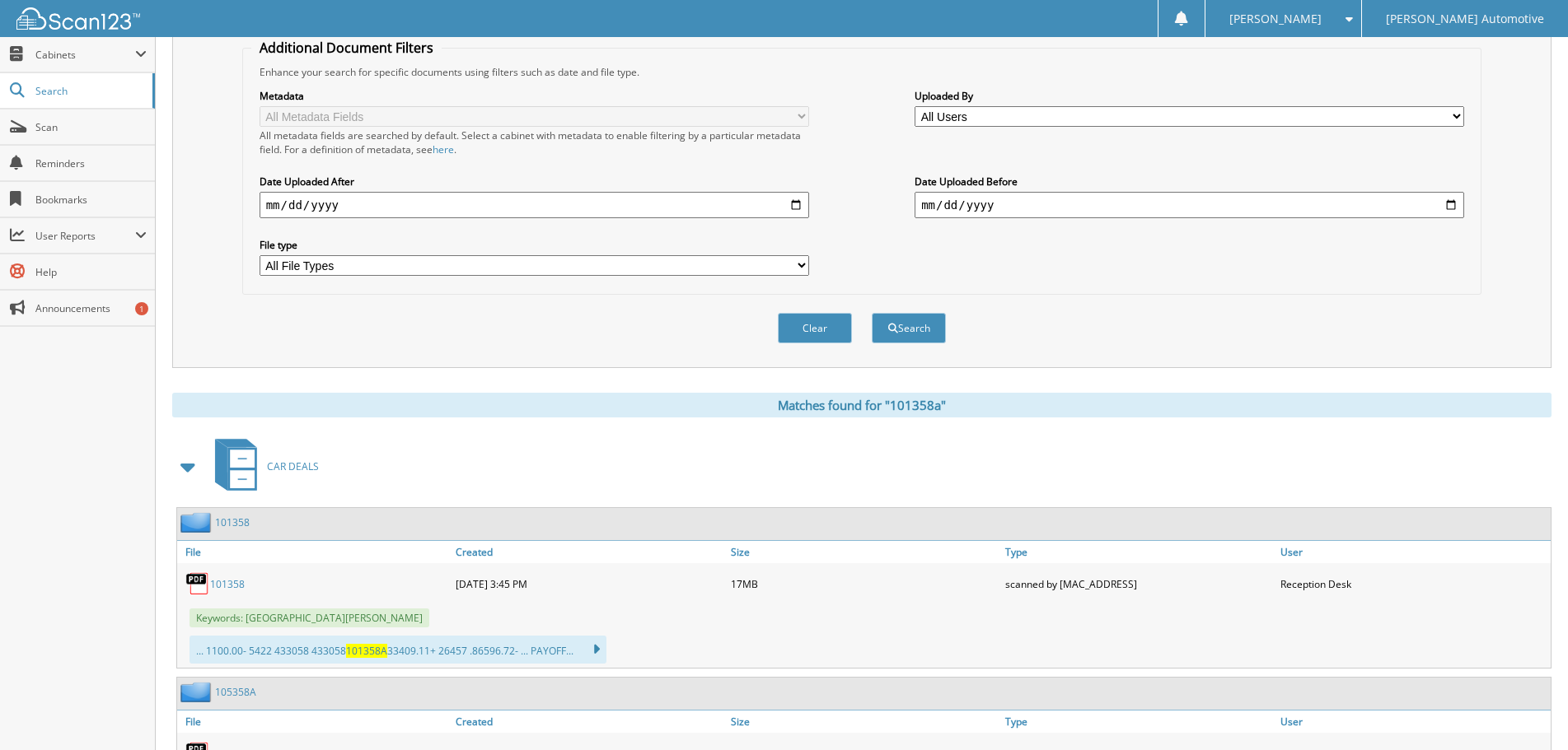
click at [227, 587] on link "101358" at bounding box center [227, 585] width 35 height 14
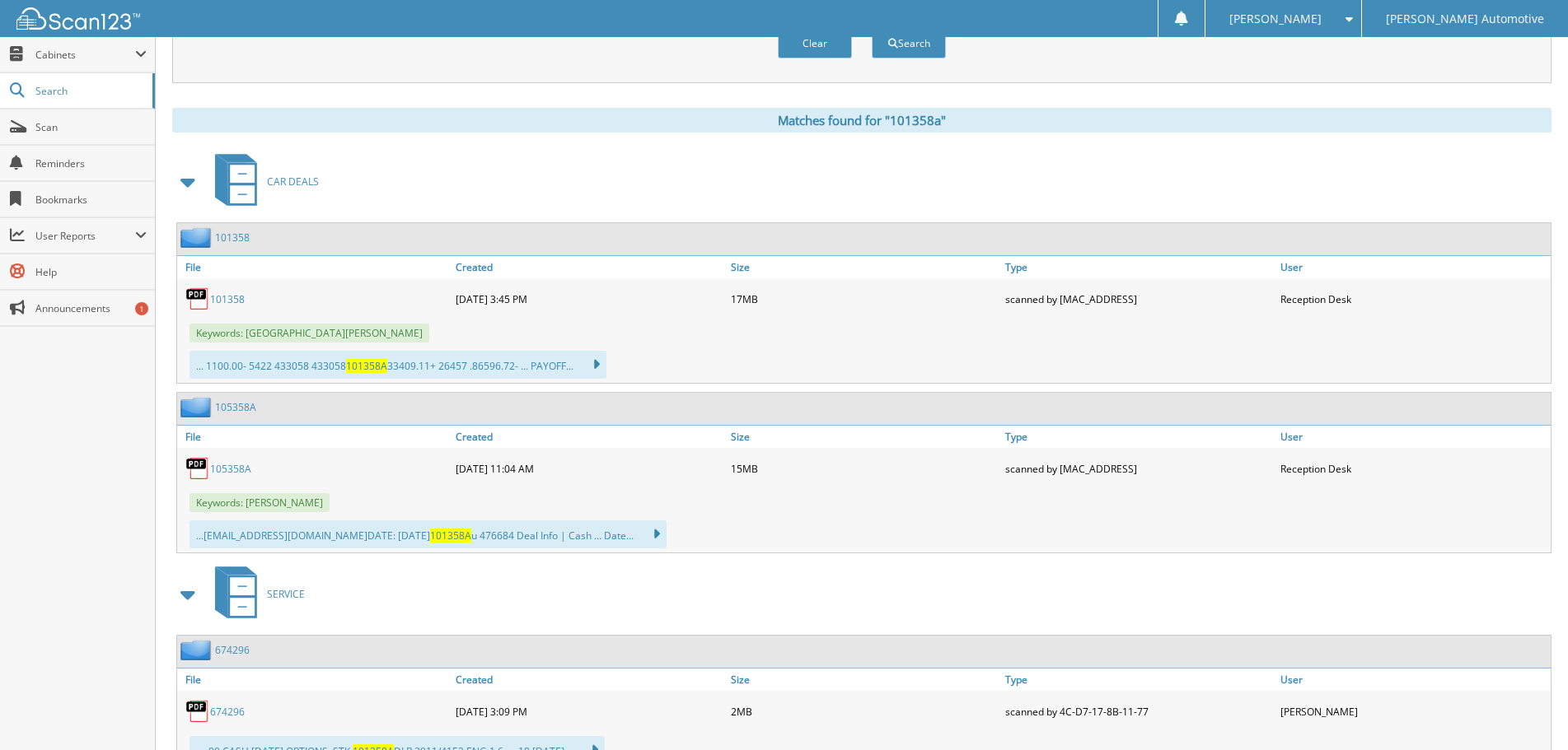
scroll to position [659, 0]
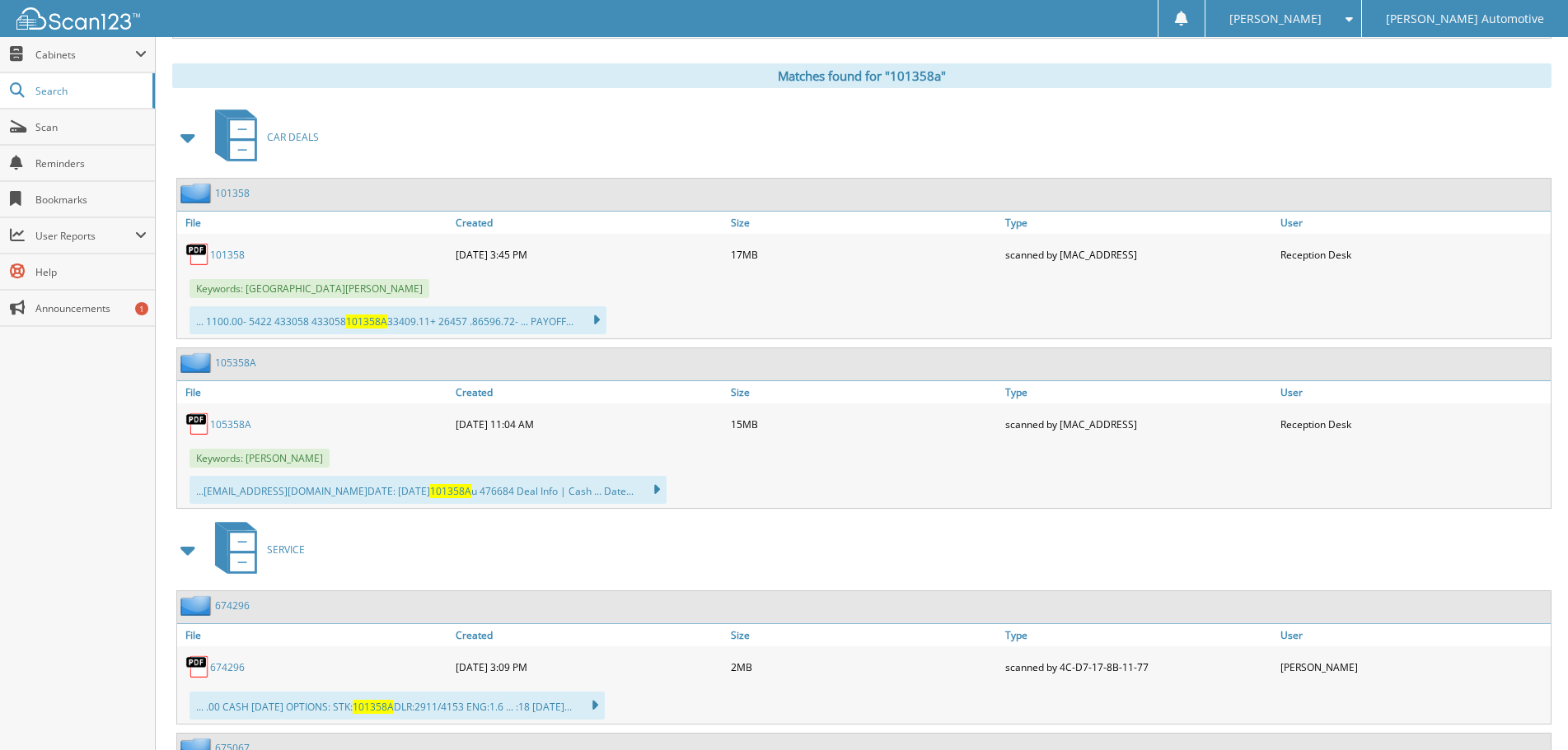
click at [224, 425] on link "105358A" at bounding box center [231, 424] width 41 height 14
click at [233, 429] on link "105358A" at bounding box center [231, 424] width 41 height 14
